Goal: Information Seeking & Learning: Learn about a topic

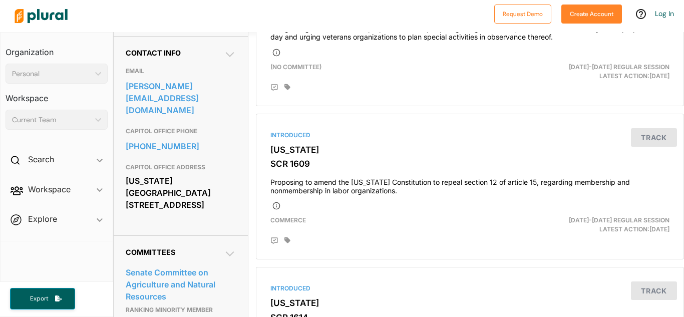
scroll to position [308, 0]
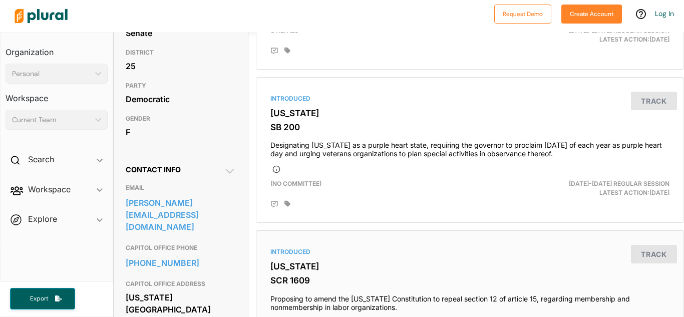
scroll to position [189, 0]
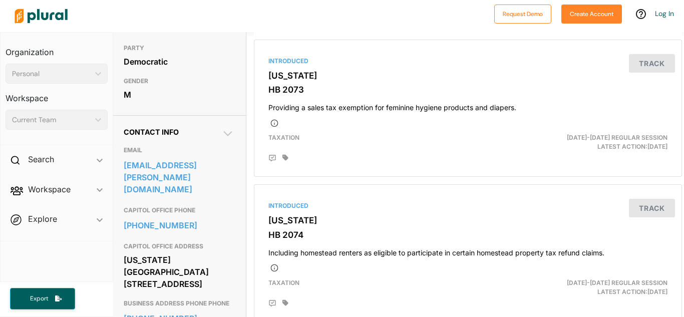
scroll to position [216, 2]
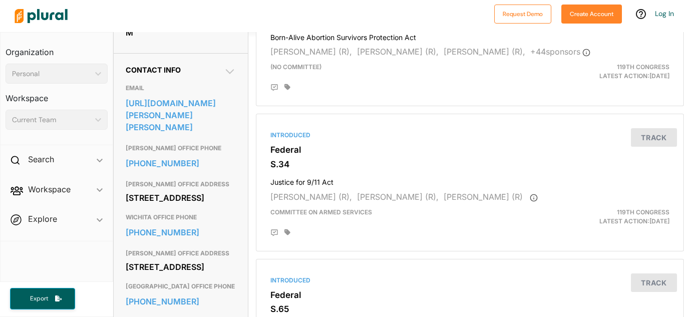
scroll to position [292, 0]
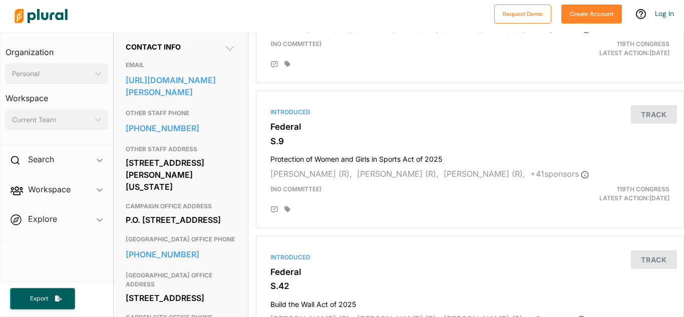
scroll to position [315, 0]
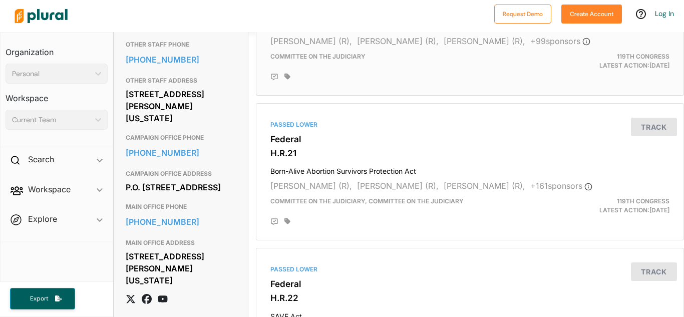
scroll to position [464, 0]
